Goal: Task Accomplishment & Management: Manage account settings

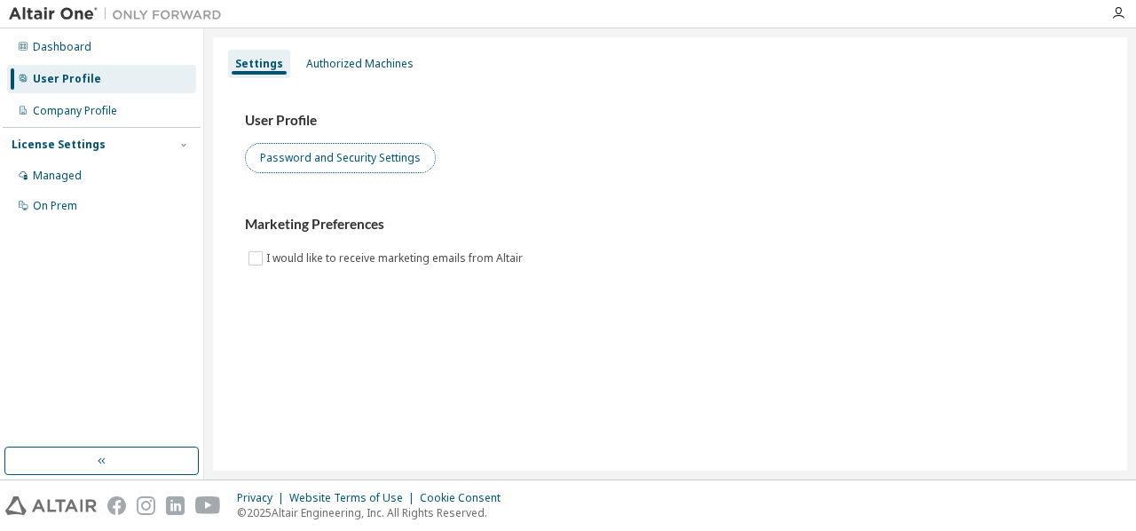
click at [347, 161] on button "Password and Security Settings" at bounding box center [340, 158] width 191 height 30
